Goal: Task Accomplishment & Management: Complete application form

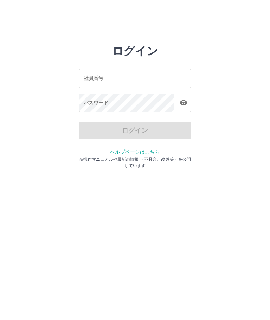
click at [125, 83] on input "社員番号" at bounding box center [135, 78] width 113 height 19
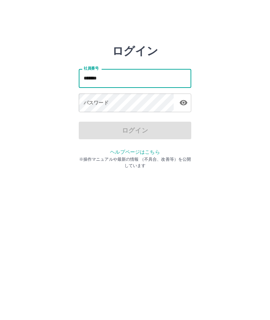
type input "*******"
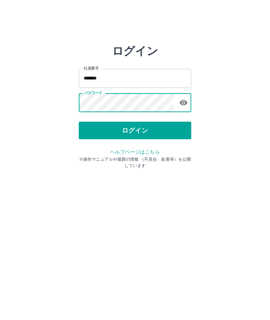
click at [144, 127] on button "ログイン" at bounding box center [135, 131] width 113 height 18
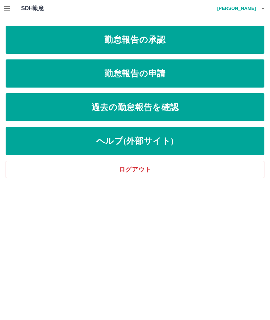
click at [165, 82] on link "勤怠報告の申請" at bounding box center [135, 73] width 259 height 28
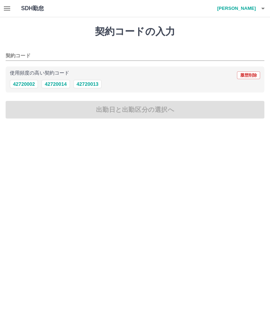
click at [64, 83] on button "42720014" at bounding box center [56, 84] width 28 height 8
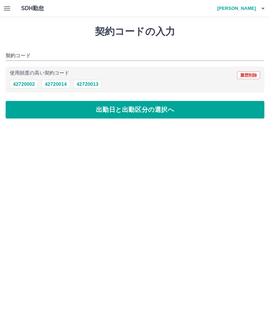
type input "********"
click at [133, 111] on button "出勤日と出勤区分の選択へ" at bounding box center [135, 110] width 259 height 18
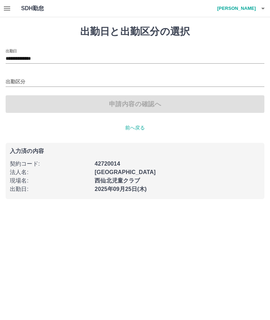
click at [38, 55] on input "**********" at bounding box center [135, 59] width 259 height 9
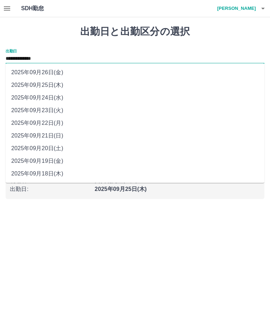
click at [55, 99] on li "2025年09月24日(水)" at bounding box center [135, 98] width 259 height 13
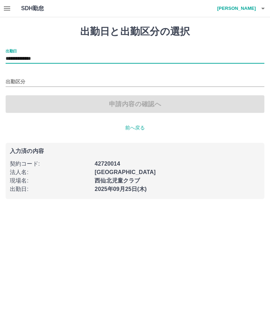
type input "**********"
click at [19, 74] on div "出勤区分" at bounding box center [135, 79] width 259 height 15
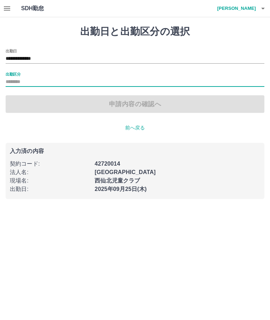
click at [14, 74] on label "出勤区分" at bounding box center [13, 73] width 15 height 5
click at [14, 78] on input "出勤区分" at bounding box center [135, 82] width 259 height 9
click at [19, 78] on input "出勤区分" at bounding box center [135, 82] width 259 height 9
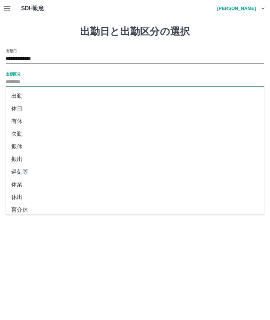
click at [18, 121] on li "有休" at bounding box center [135, 121] width 259 height 13
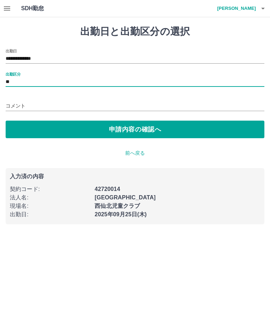
type input "**"
click at [140, 129] on button "申請内容の確認へ" at bounding box center [135, 130] width 259 height 18
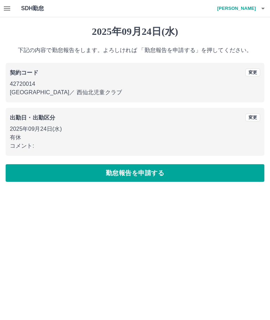
click at [125, 175] on button "勤怠報告を申請する" at bounding box center [135, 173] width 259 height 18
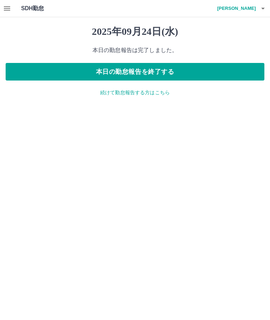
click at [256, 5] on h4 "[PERSON_NAME]" at bounding box center [235, 8] width 42 height 17
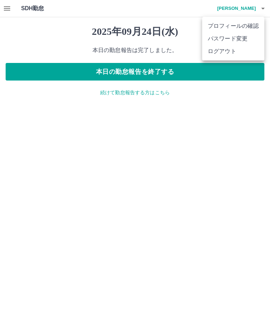
click at [225, 51] on li "ログアウト" at bounding box center [233, 51] width 62 height 13
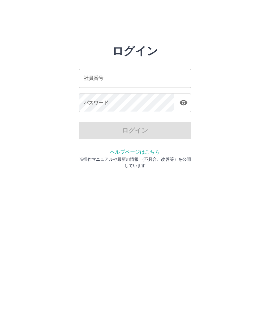
click at [115, 81] on input "社員番号" at bounding box center [135, 78] width 113 height 19
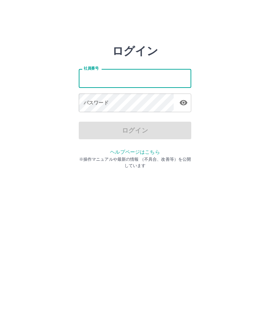
type input "*******"
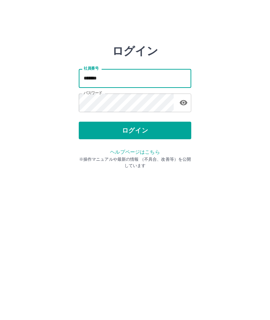
click at [140, 131] on button "ログイン" at bounding box center [135, 131] width 113 height 18
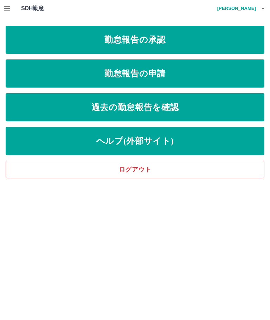
click at [171, 39] on link "勤怠報告の承認" at bounding box center [135, 40] width 259 height 28
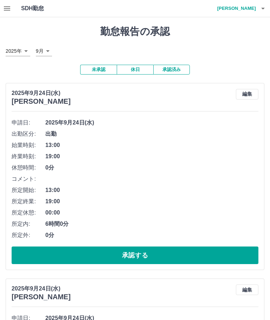
click at [130, 255] on button "承認する" at bounding box center [135, 256] width 247 height 18
click at [136, 253] on button "承認する" at bounding box center [135, 256] width 247 height 18
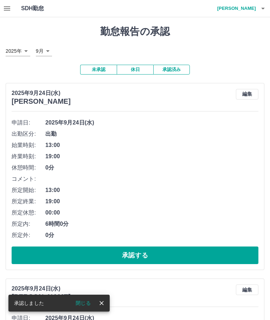
click at [149, 251] on button "承認する" at bounding box center [135, 256] width 247 height 18
click at [136, 255] on button "承認する" at bounding box center [135, 256] width 247 height 18
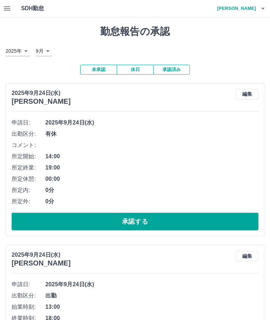
click at [143, 221] on button "承認する" at bounding box center [135, 222] width 247 height 18
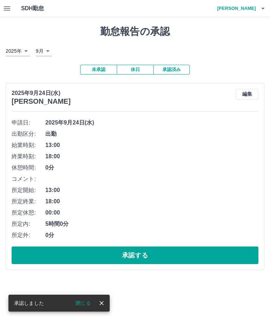
click at [136, 254] on button "承認する" at bounding box center [135, 256] width 247 height 18
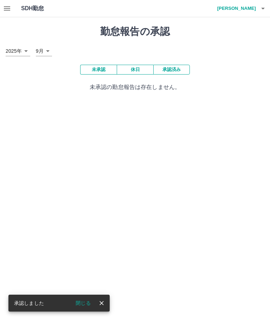
click at [258, 2] on button "button" at bounding box center [263, 8] width 14 height 17
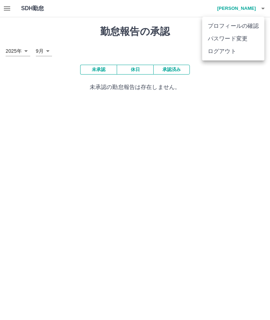
click at [226, 52] on li "ログアウト" at bounding box center [233, 51] width 62 height 13
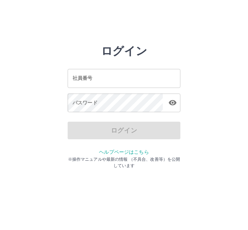
click at [231, 35] on html "ログイン 社員番号 社員番号 パスワード パスワード ログイン ヘルプページはこちら ※操作マニュアルや最新の情報 （不具合、改善等）を公開しています" at bounding box center [124, 78] width 248 height 157
